Goal: Information Seeking & Learning: Learn about a topic

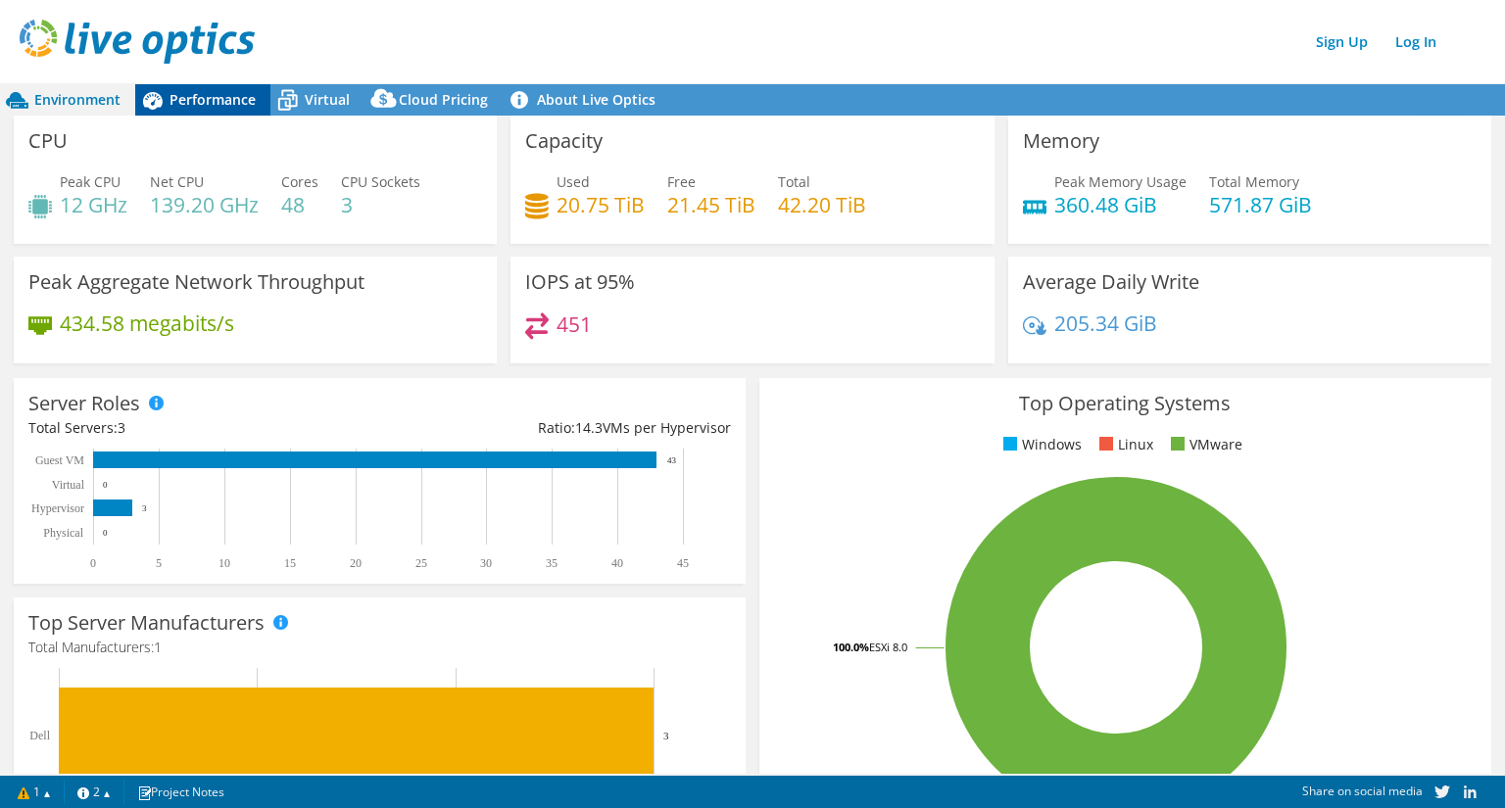
click at [210, 113] on div "Performance" at bounding box center [202, 99] width 135 height 31
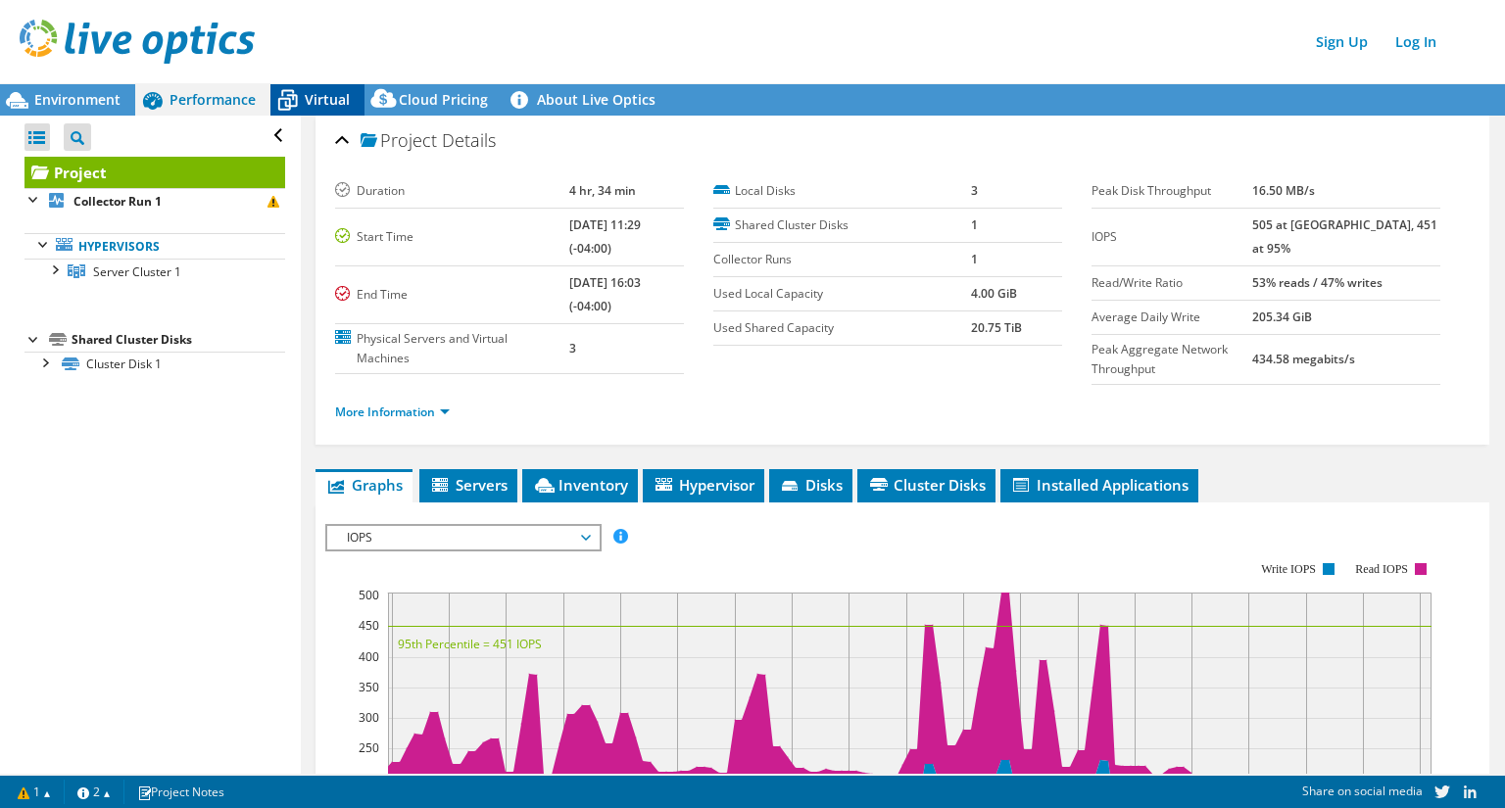
click at [310, 101] on span "Virtual" at bounding box center [327, 99] width 45 height 19
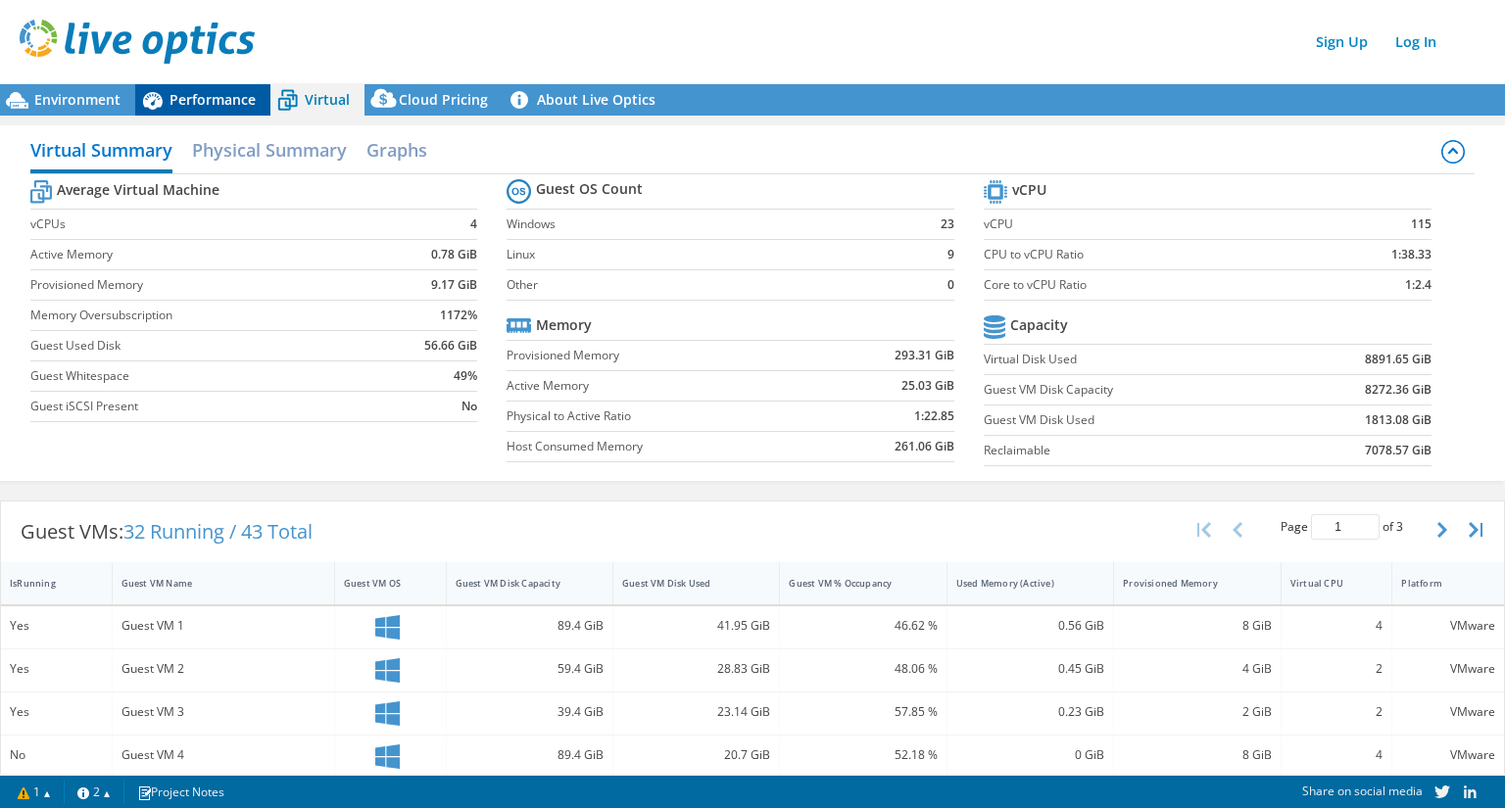
click at [229, 95] on span "Performance" at bounding box center [213, 99] width 86 height 19
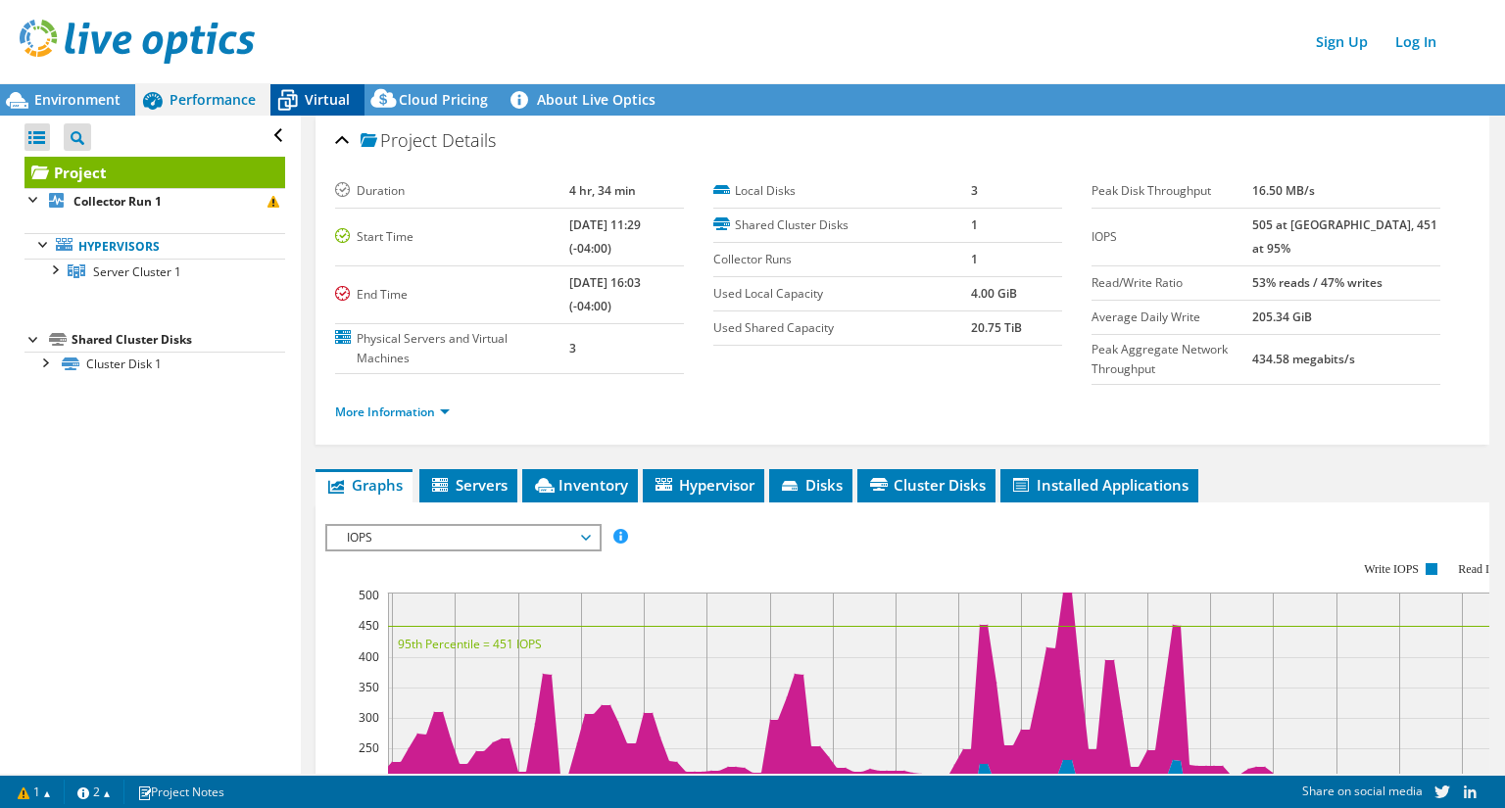
click at [323, 96] on span "Virtual" at bounding box center [327, 99] width 45 height 19
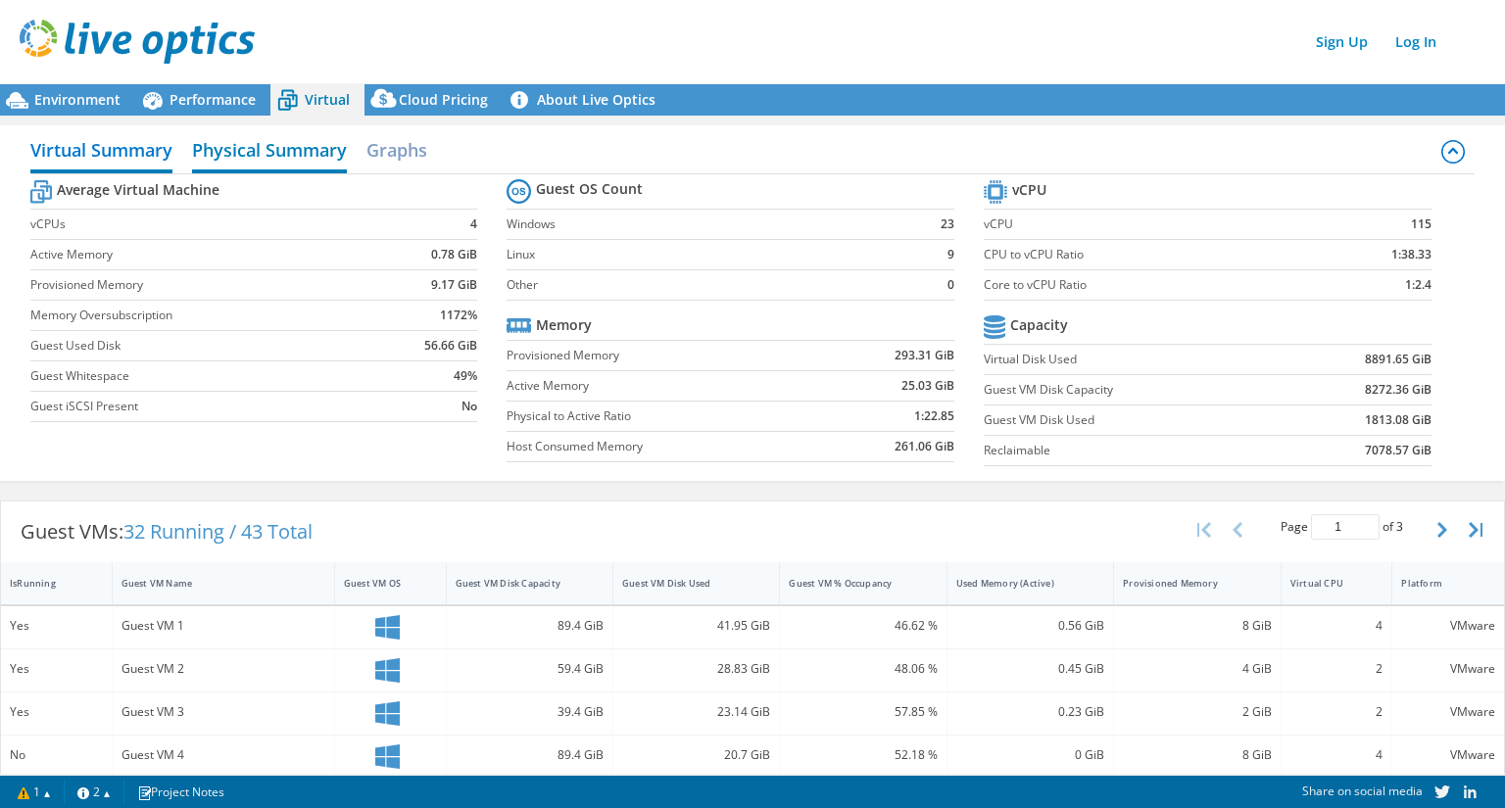
click at [288, 143] on h2 "Physical Summary" at bounding box center [269, 151] width 155 height 43
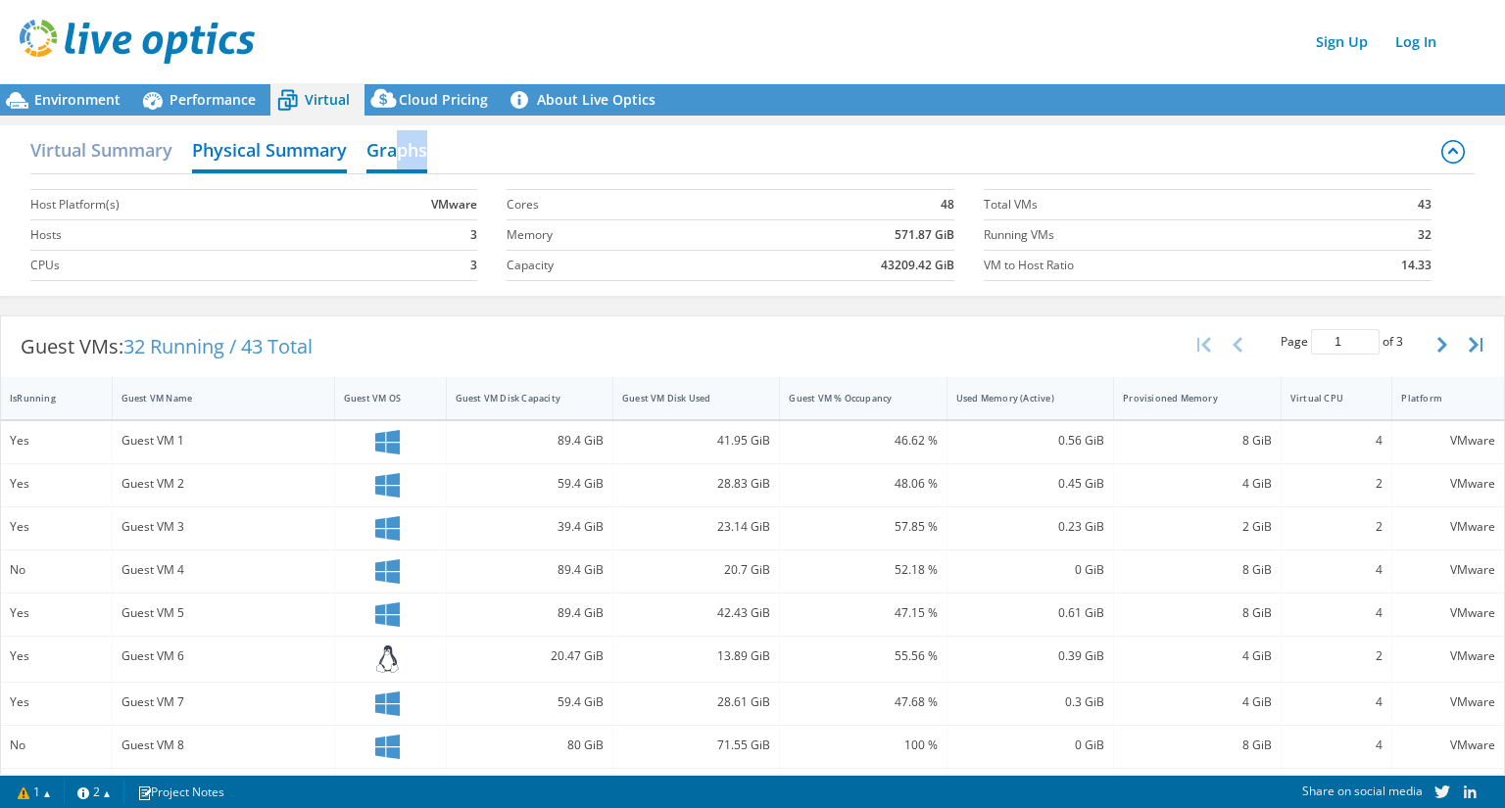
drag, startPoint x: 440, startPoint y: 157, endPoint x: 394, endPoint y: 155, distance: 46.1
click at [394, 155] on div "Virtual Summary Physical Summary Graphs" at bounding box center [752, 152] width 1445 height 44
click at [394, 155] on h2 "Graphs" at bounding box center [396, 151] width 61 height 43
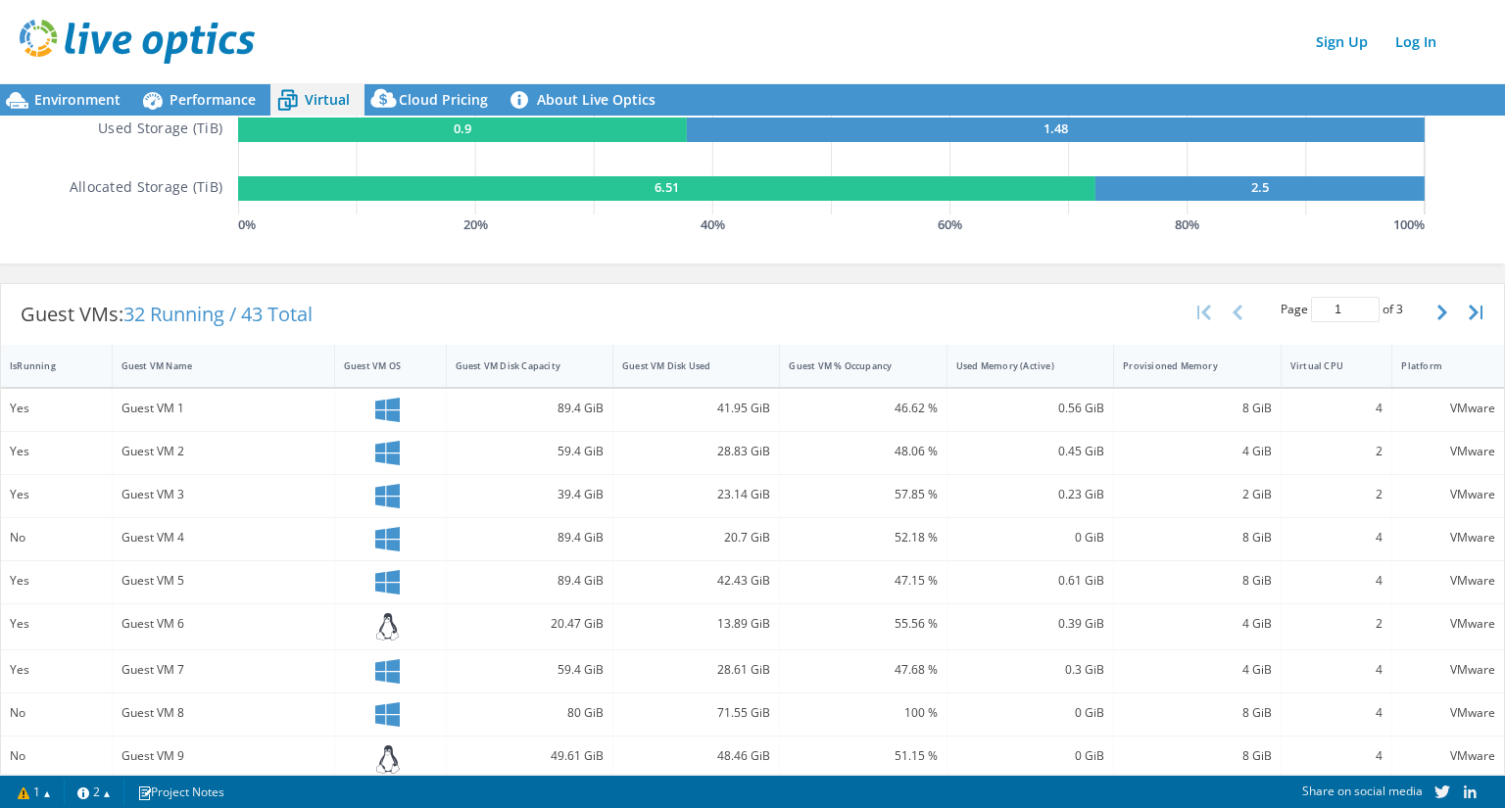
scroll to position [370, 0]
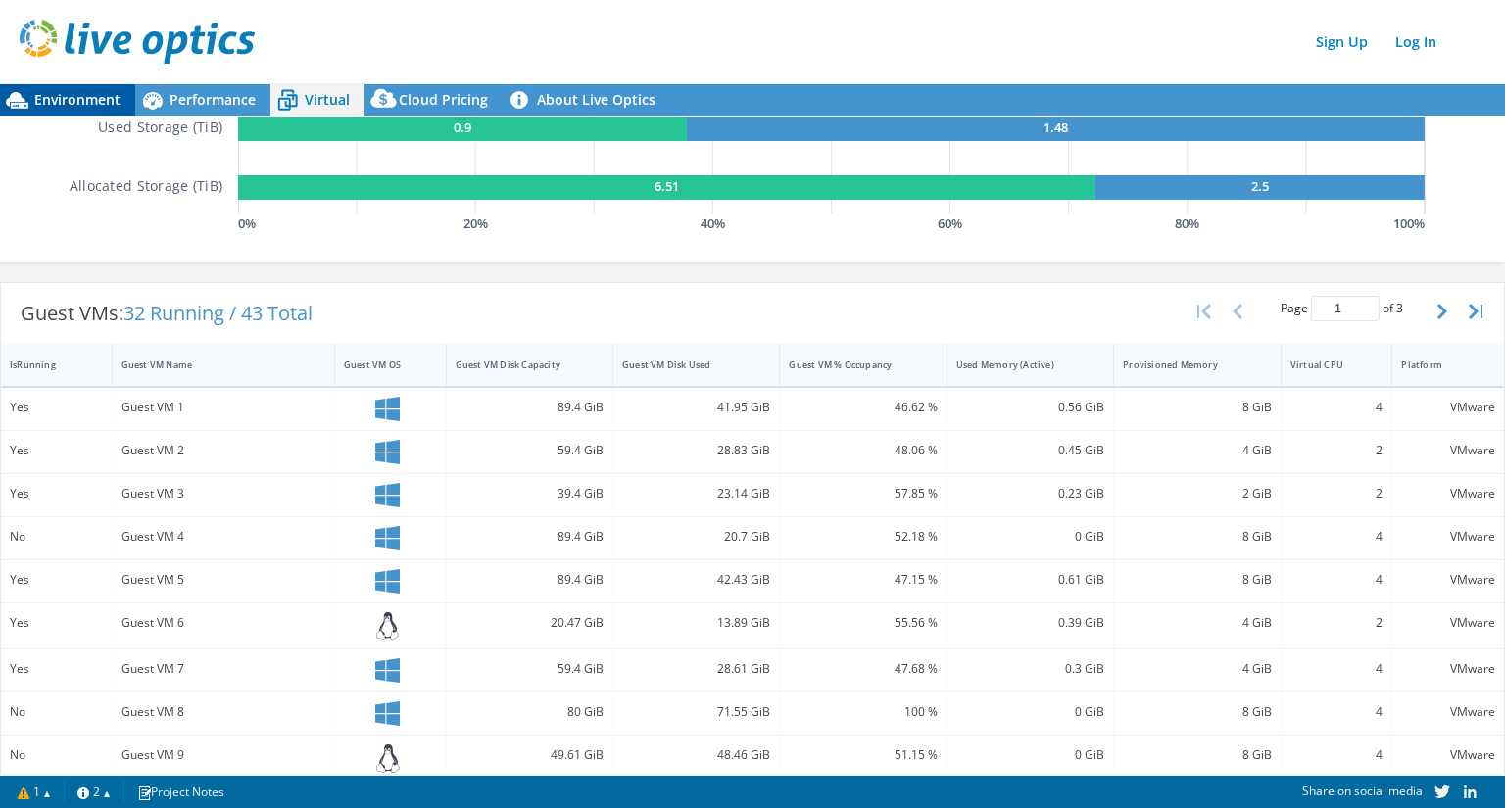
click at [89, 95] on span "Environment" at bounding box center [77, 99] width 86 height 19
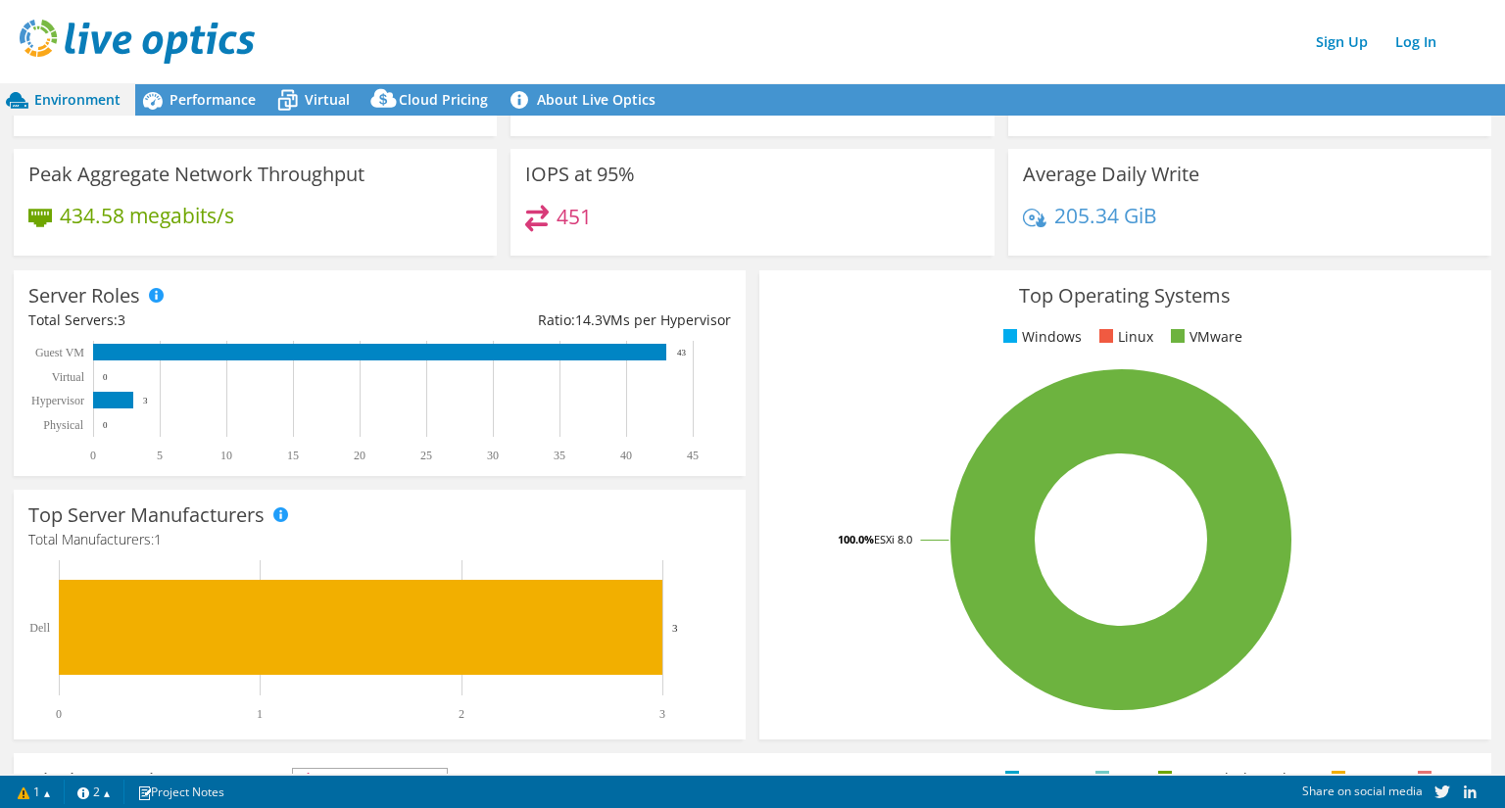
scroll to position [0, 0]
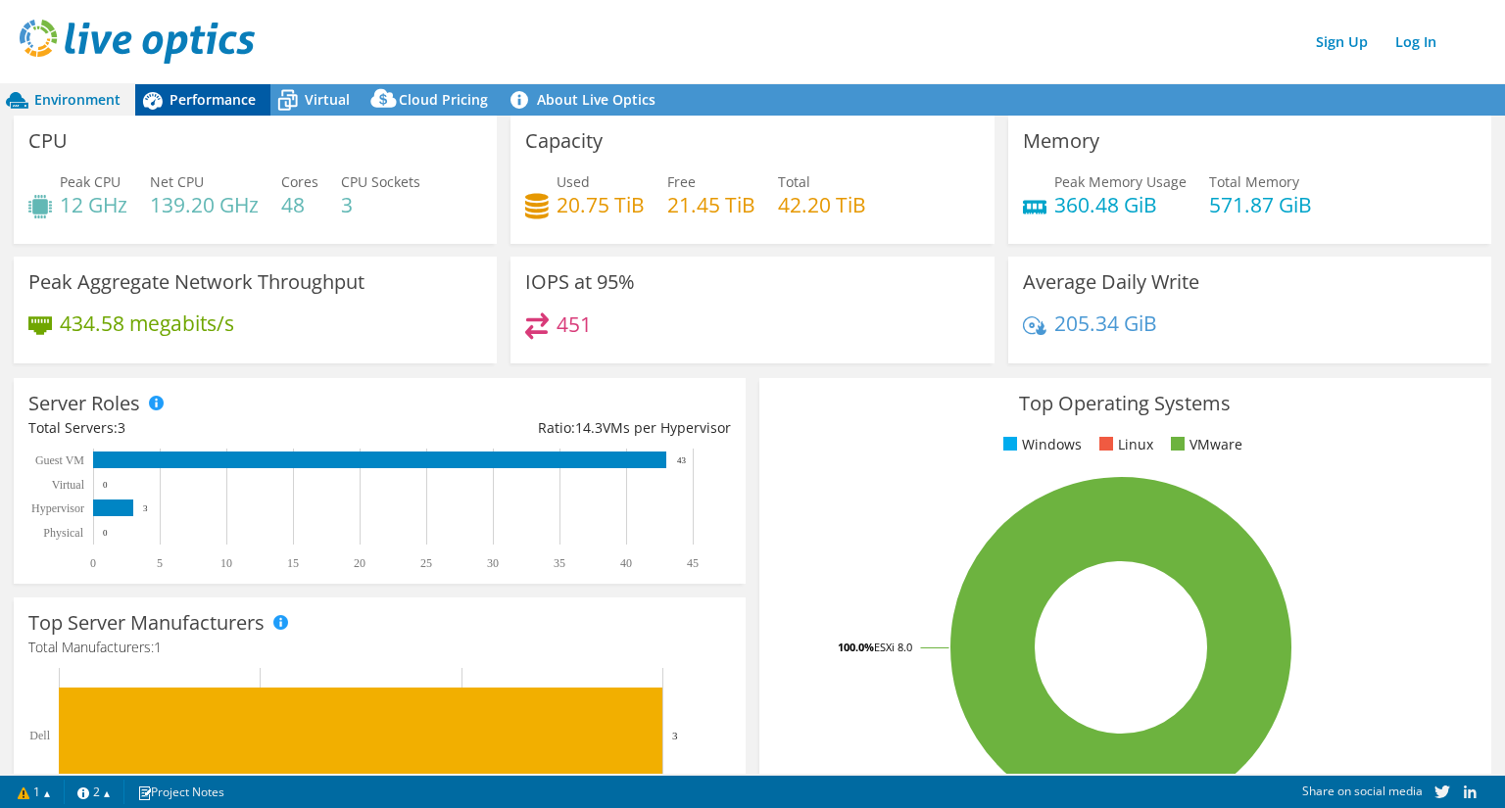
click at [224, 109] on span "Performance" at bounding box center [213, 99] width 86 height 19
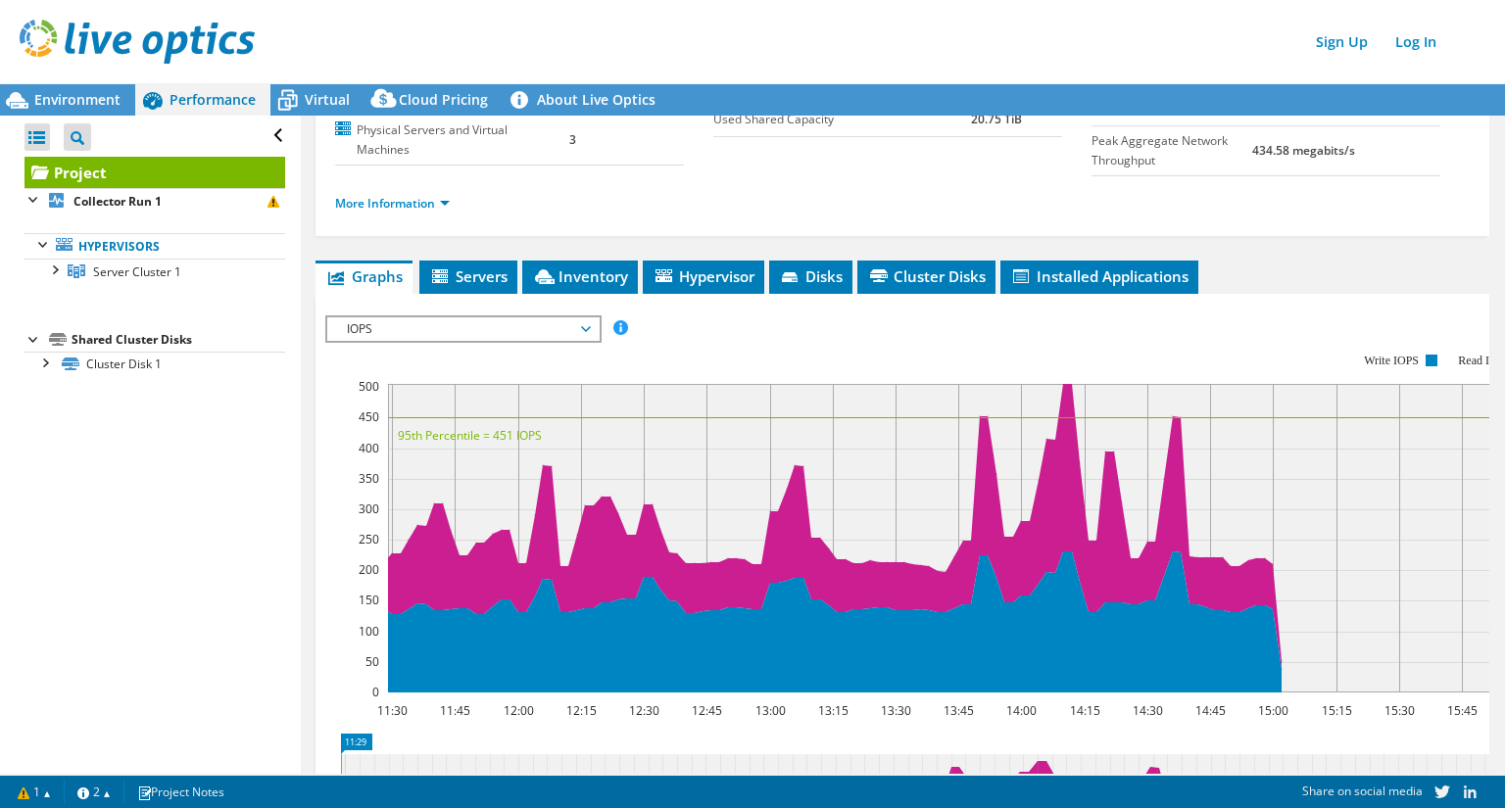
scroll to position [210, 0]
